Goal: Transaction & Acquisition: Purchase product/service

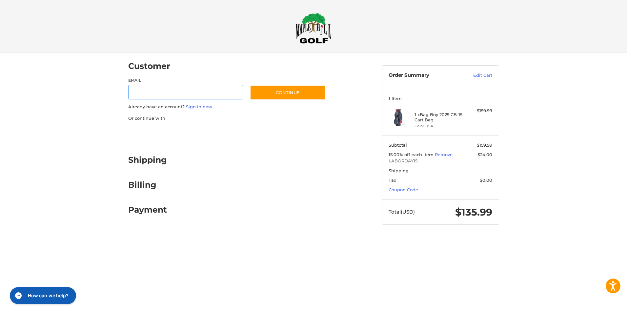
click at [151, 92] on input "Email" at bounding box center [186, 92] width 116 height 15
type input "**********"
click at [299, 83] on div "**********" at bounding box center [227, 90] width 198 height 26
click at [296, 87] on button "Continue" at bounding box center [288, 92] width 76 height 15
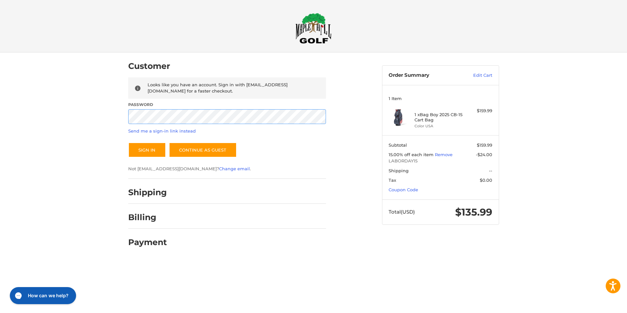
click at [128, 142] on button "Sign In" at bounding box center [147, 149] width 38 height 15
click at [153, 149] on button "Sign In" at bounding box center [147, 149] width 38 height 15
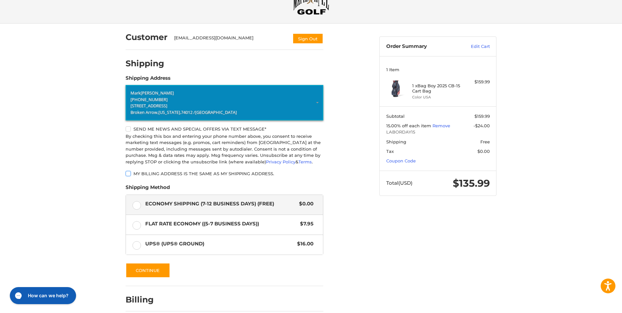
scroll to position [58, 0]
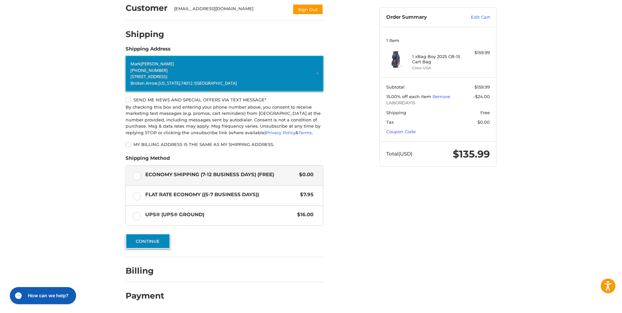
click at [155, 239] on button "Continue" at bounding box center [148, 241] width 45 height 15
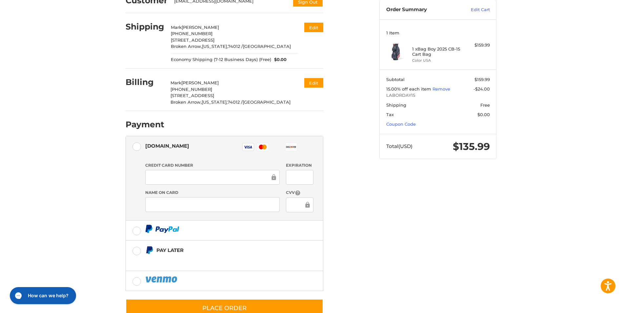
scroll to position [85, 0]
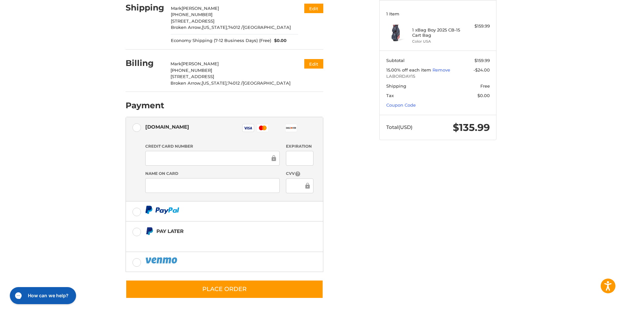
click at [188, 165] on div at bounding box center [212, 158] width 135 height 15
click at [414, 202] on div "Customer [EMAIL_ADDRESS][DOMAIN_NAME] Sign Out Shipping [PERSON_NAME] +1 479279…" at bounding box center [312, 140] width 394 height 345
click at [62, 196] on div "Customer [EMAIL_ADDRESS][DOMAIN_NAME] Sign Out Shipping [PERSON_NAME] +1 479279…" at bounding box center [311, 140] width 622 height 345
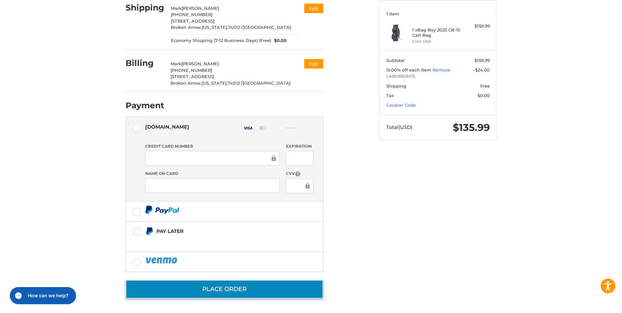
click at [238, 293] on button "Place Order" at bounding box center [225, 289] width 198 height 19
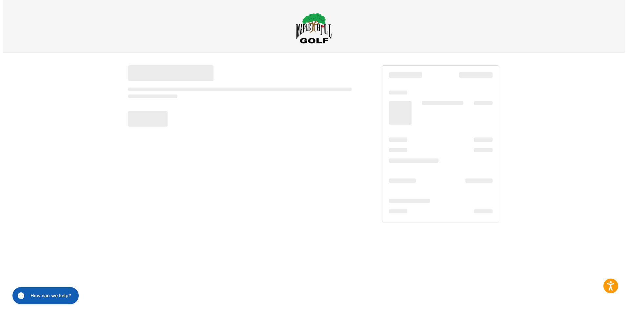
scroll to position [0, 0]
